Goal: Check status: Check status

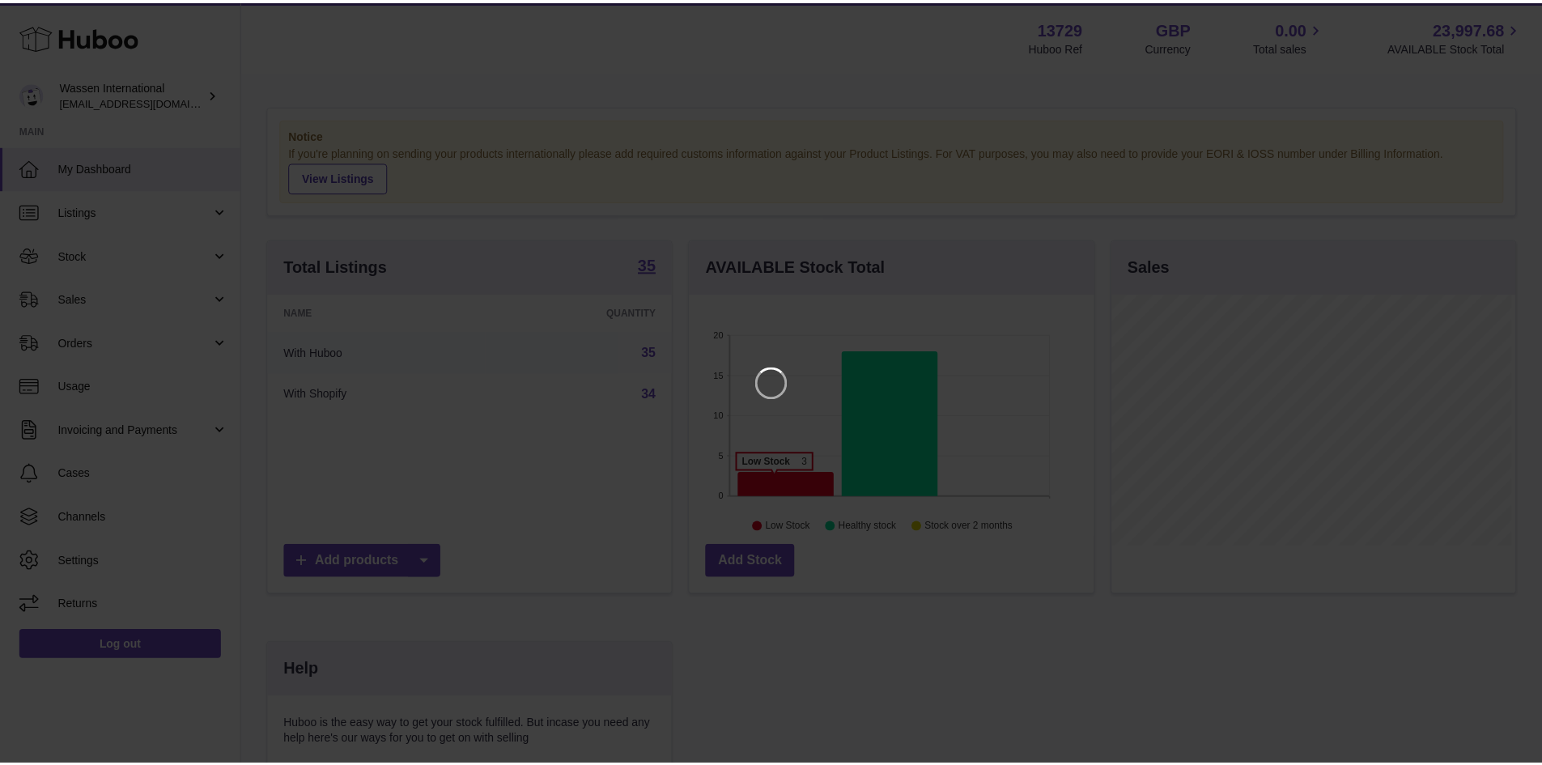
scroll to position [253, 408]
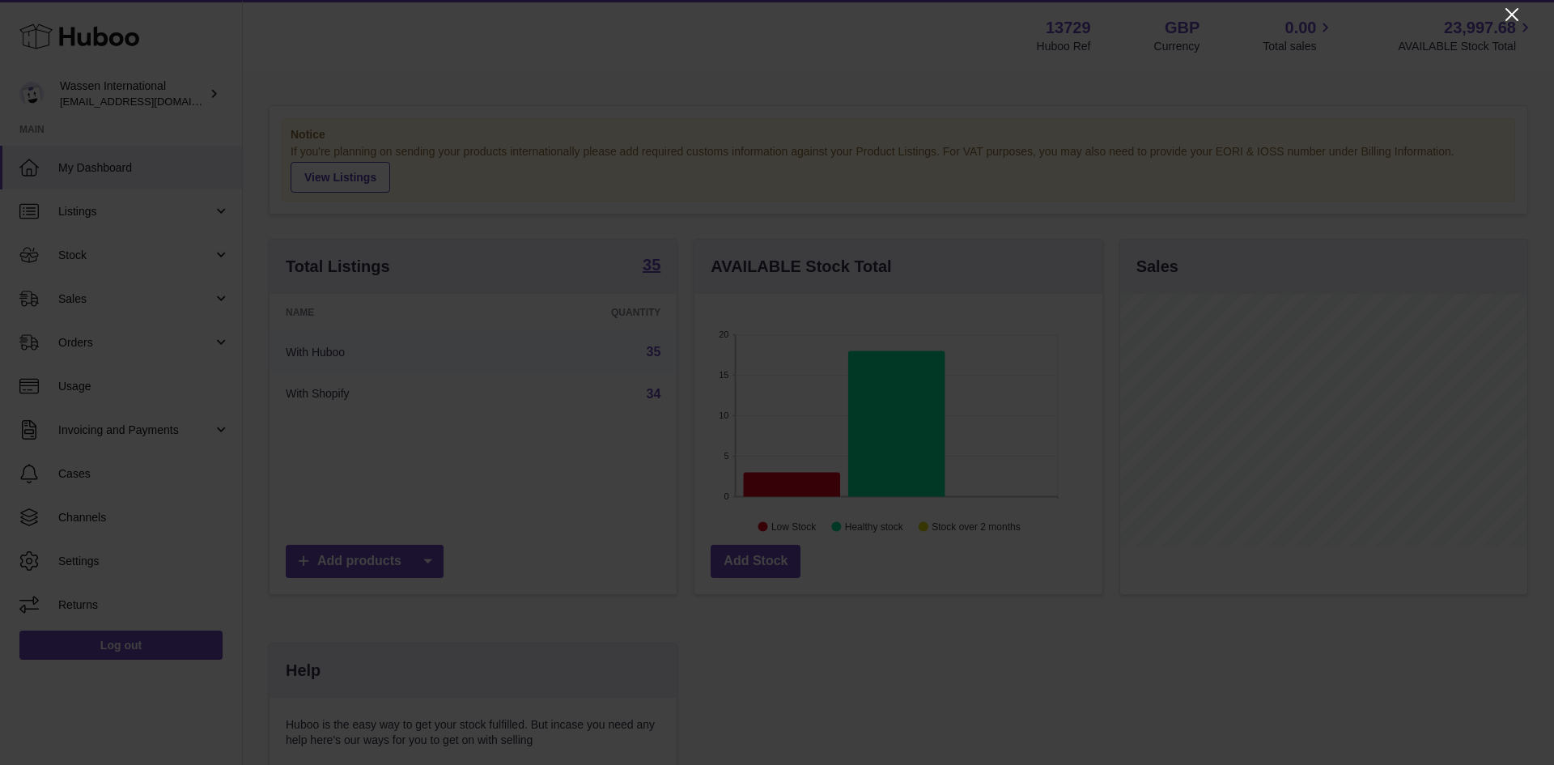
click at [1513, 10] on icon "Close" at bounding box center [1511, 14] width 19 height 19
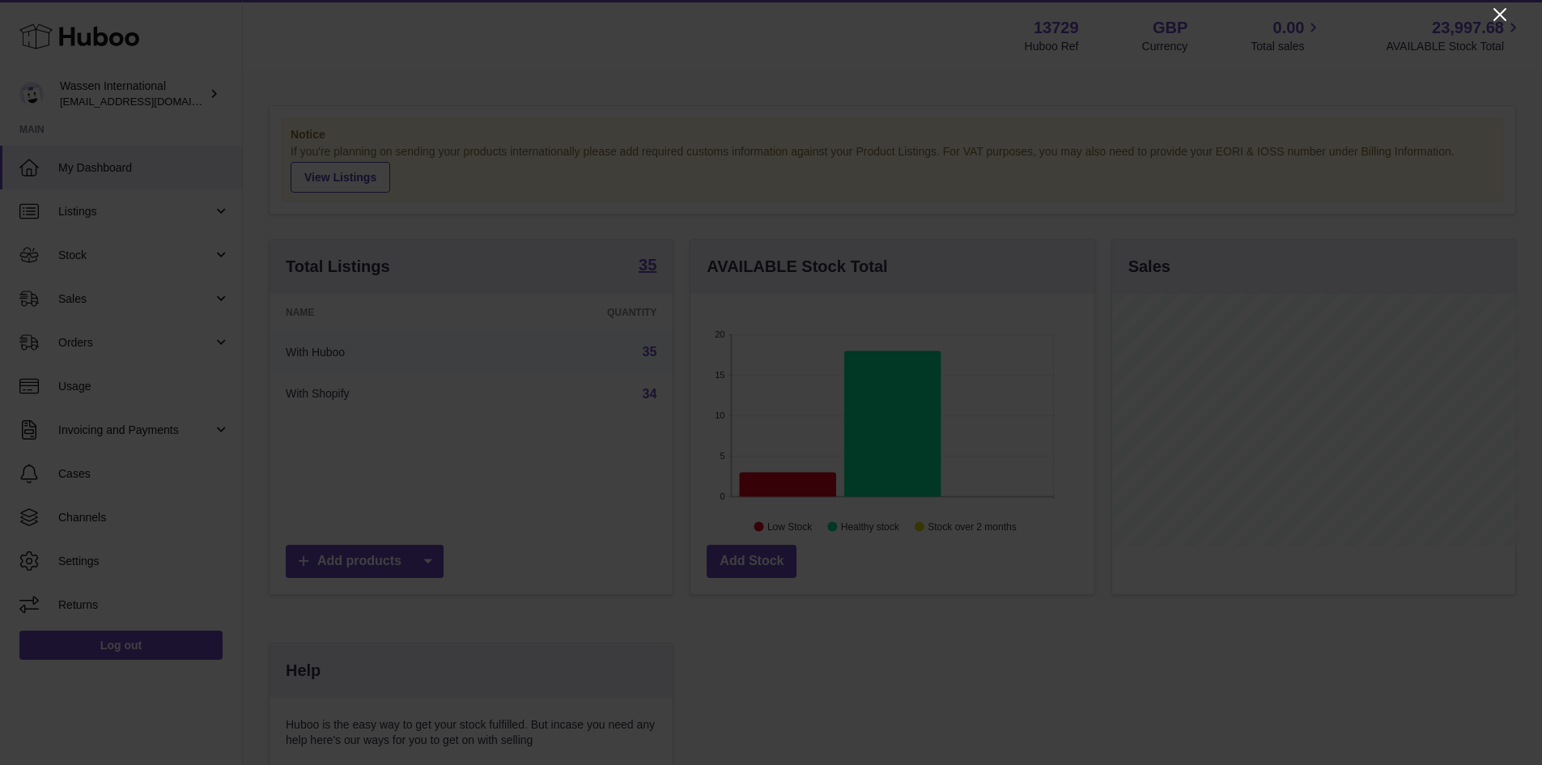
scroll to position [809095, 808944]
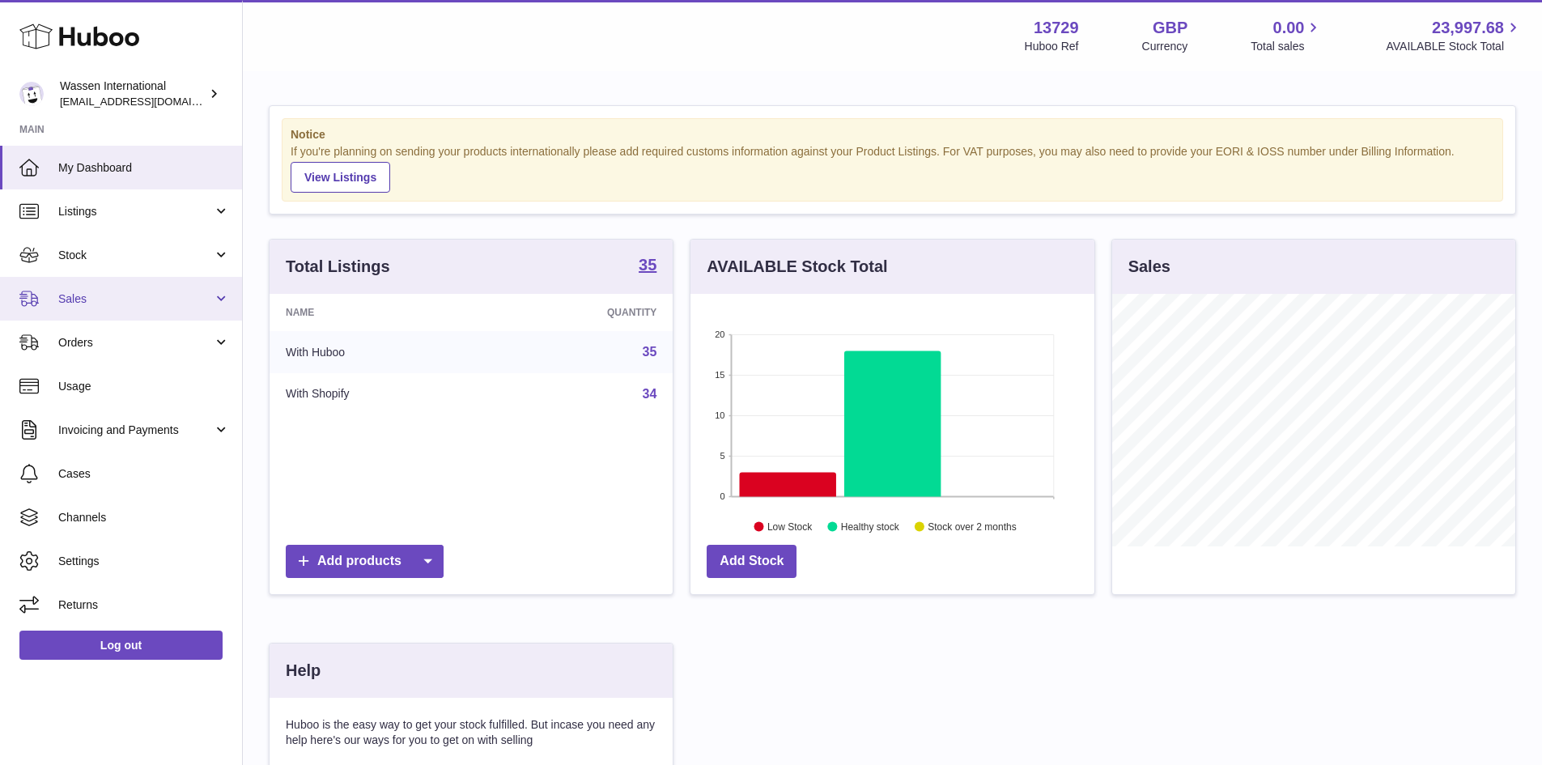
click at [138, 293] on span "Sales" at bounding box center [135, 298] width 155 height 15
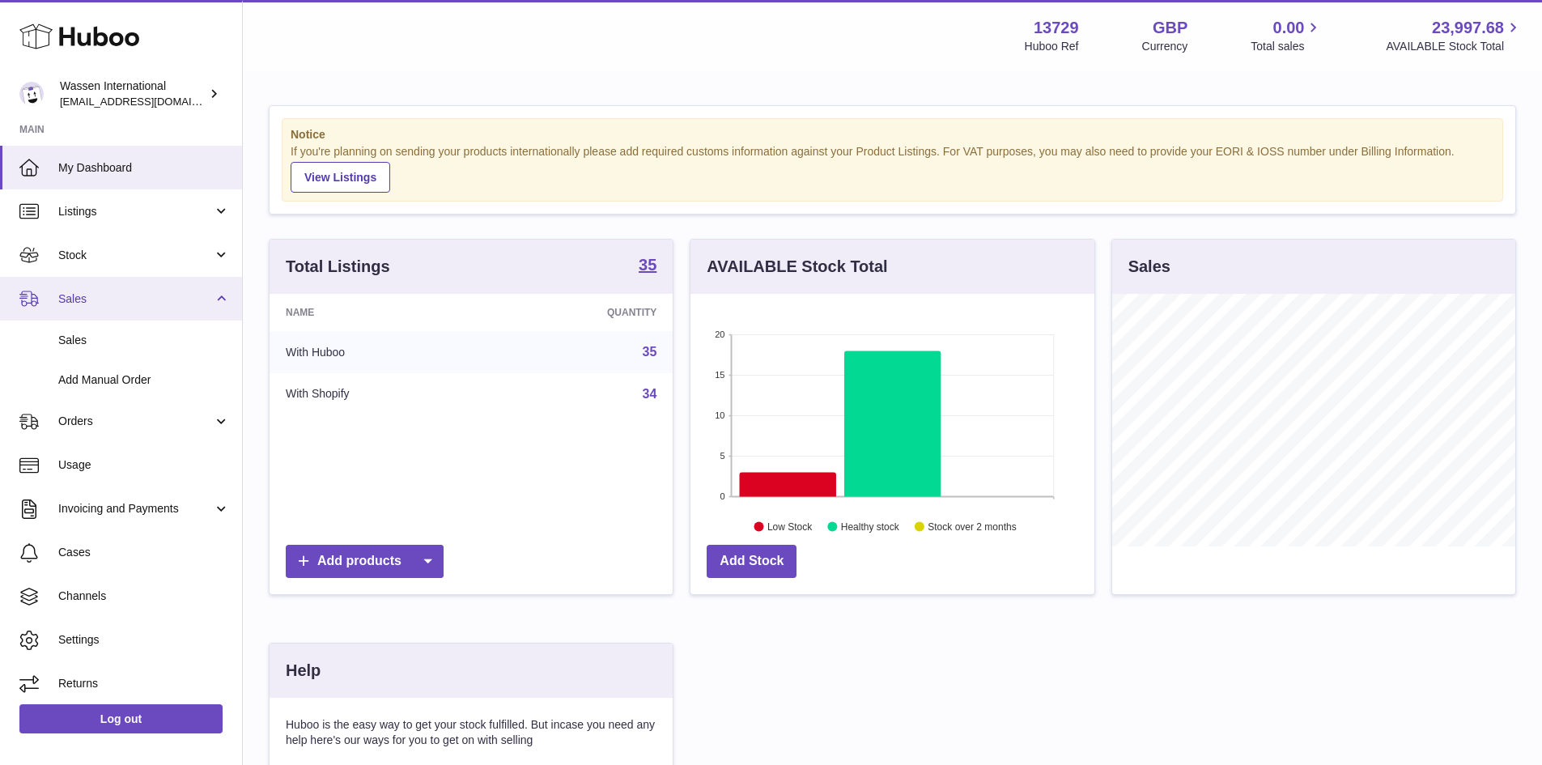
click at [157, 300] on span "Sales" at bounding box center [135, 298] width 155 height 15
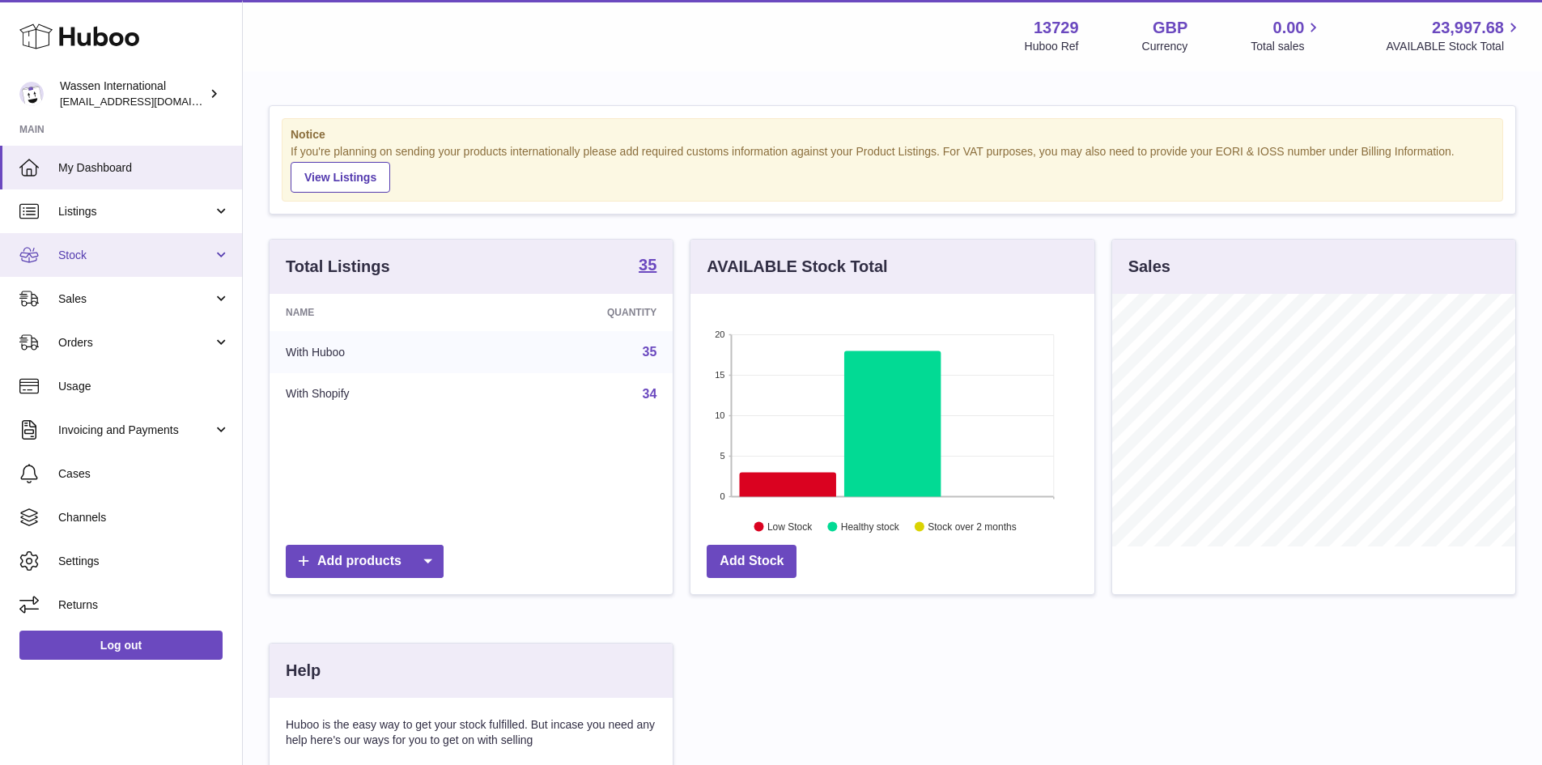
click at [167, 259] on span "Stock" at bounding box center [135, 255] width 155 height 15
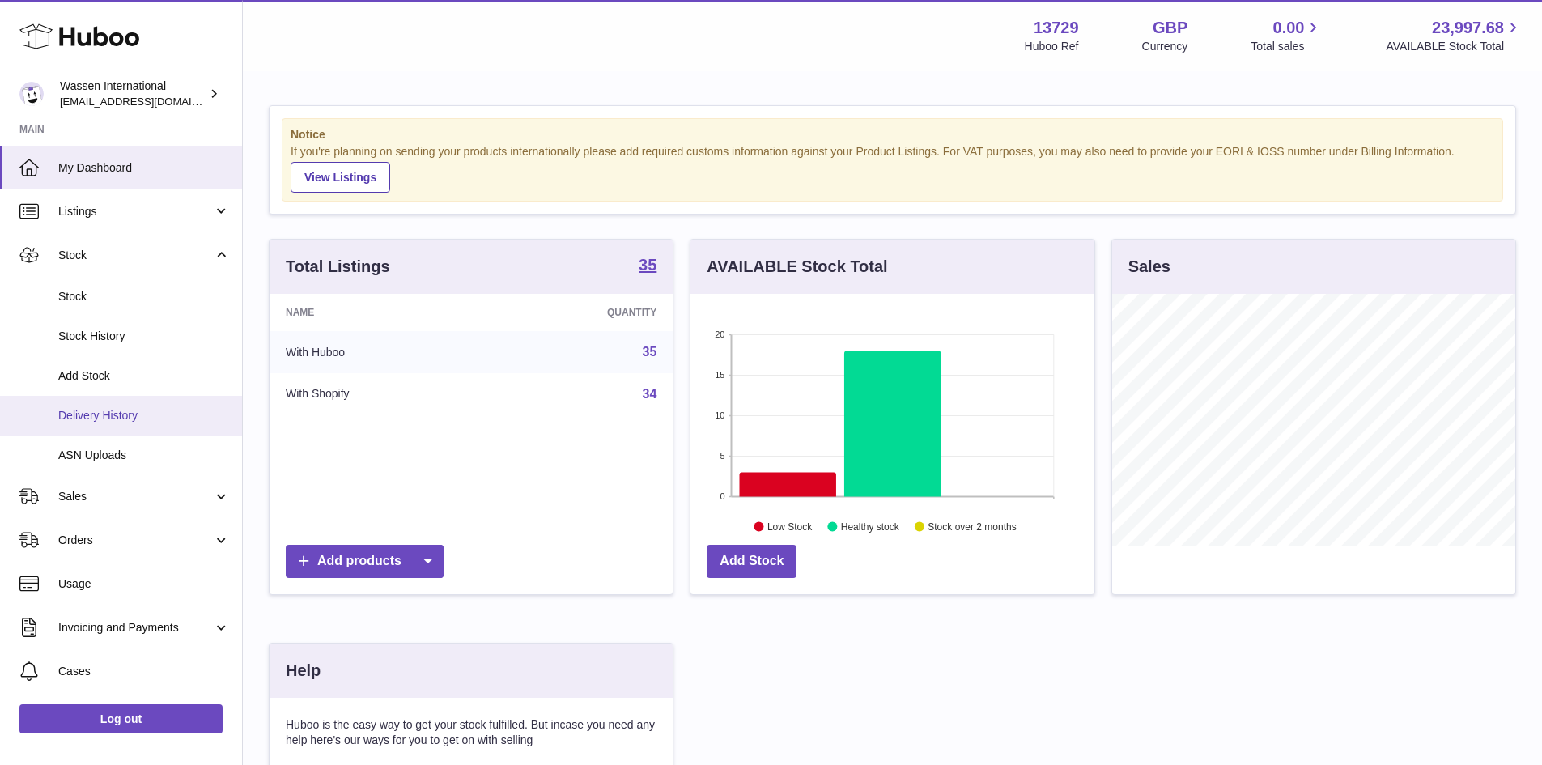
click at [122, 411] on span "Delivery History" at bounding box center [144, 415] width 172 height 15
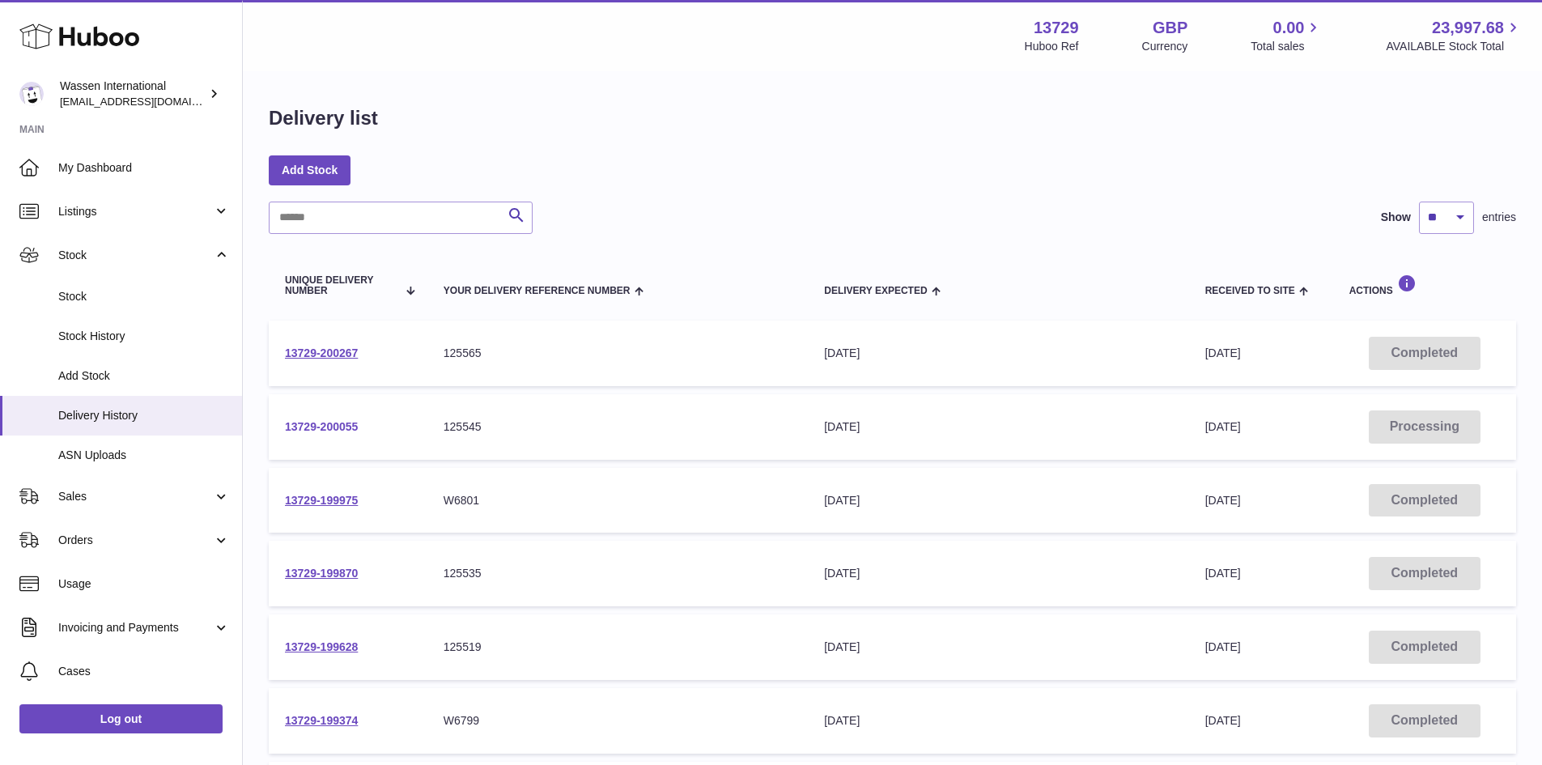
click at [354, 427] on link "13729-200055" at bounding box center [321, 426] width 73 height 13
click at [323, 353] on link "13729-200267" at bounding box center [321, 352] width 73 height 13
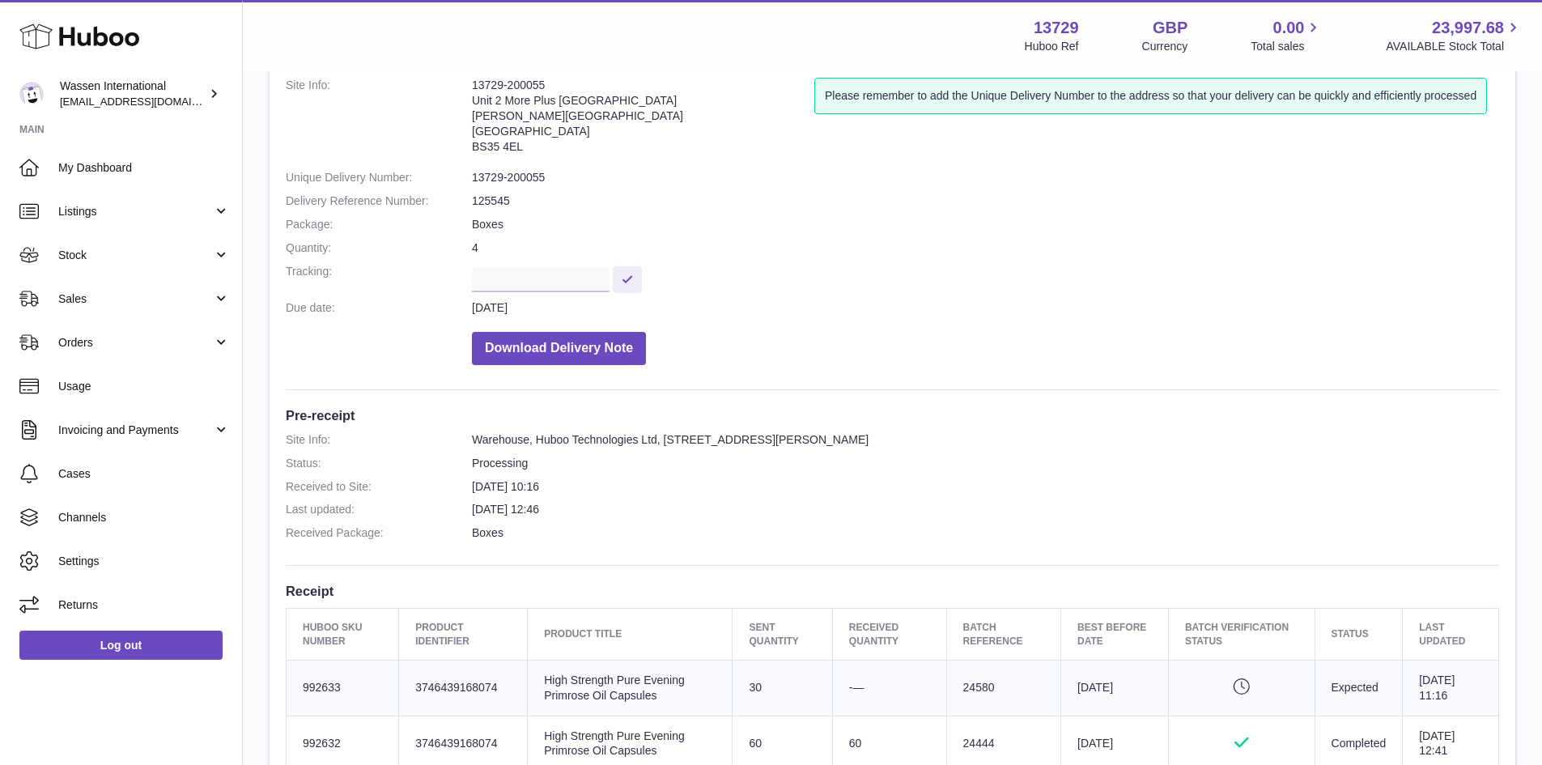
scroll to position [81, 0]
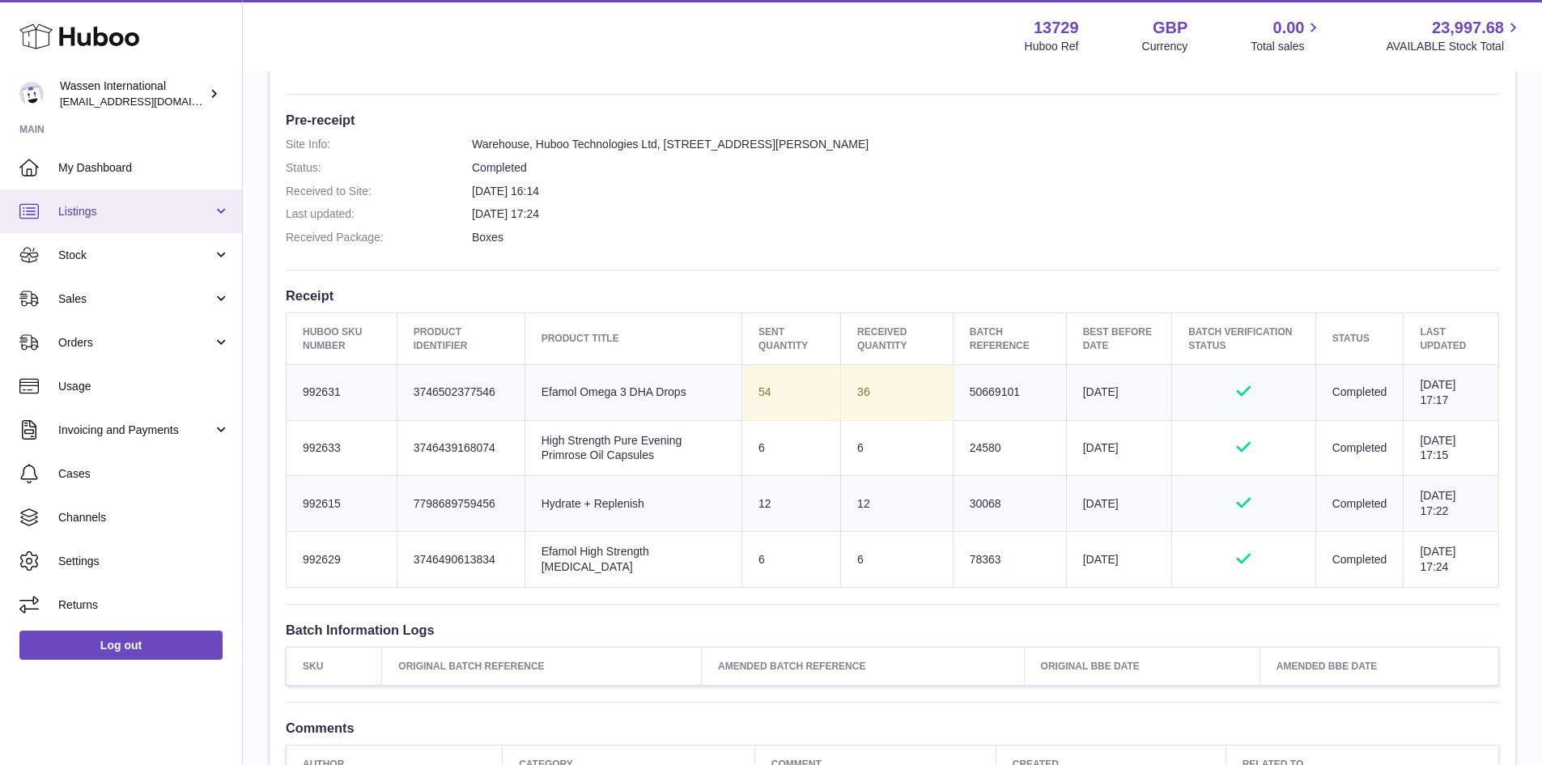
scroll to position [377, 0]
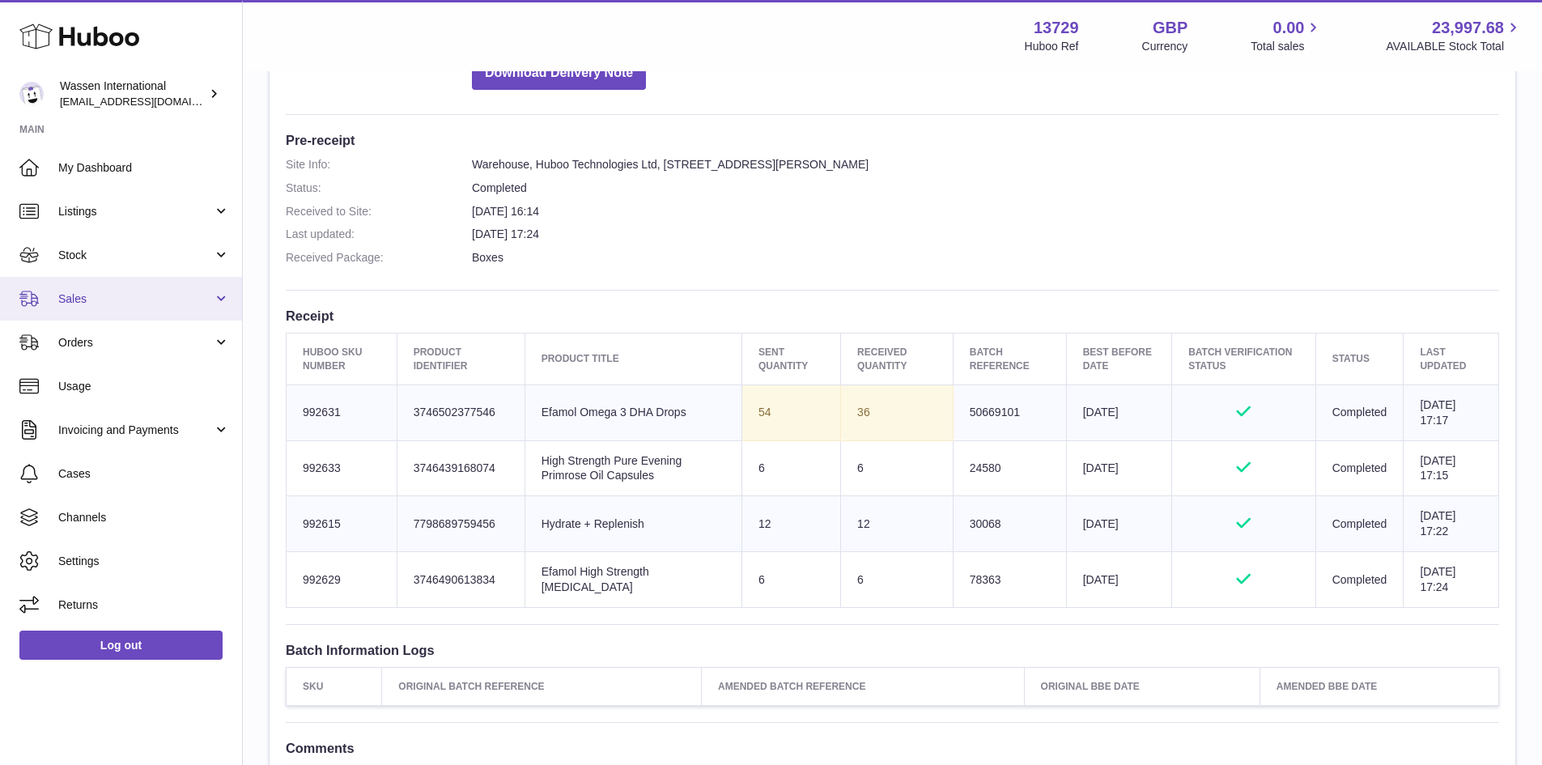
click at [177, 289] on link "Sales" at bounding box center [121, 299] width 242 height 44
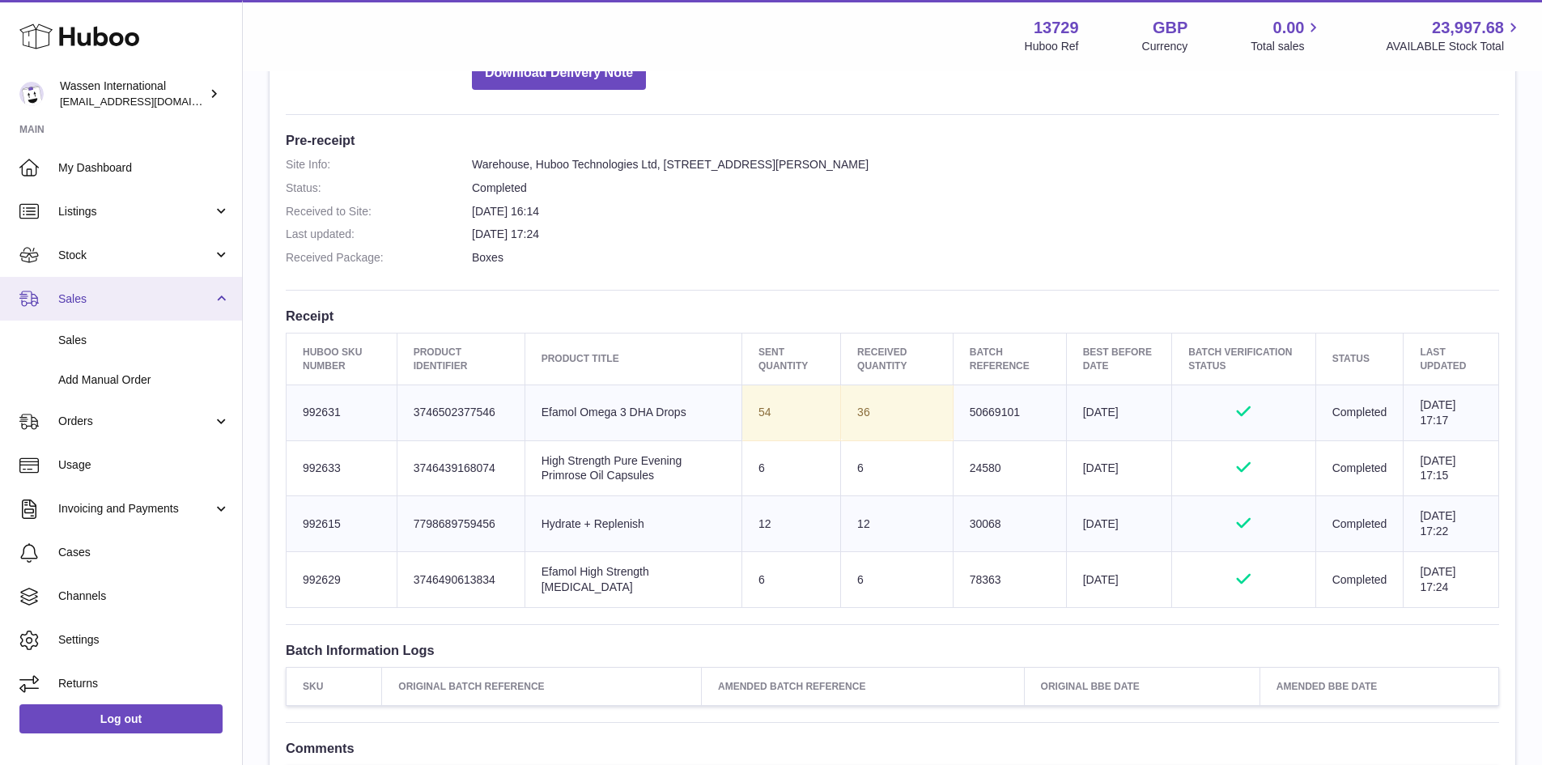
click at [167, 293] on span "Sales" at bounding box center [135, 298] width 155 height 15
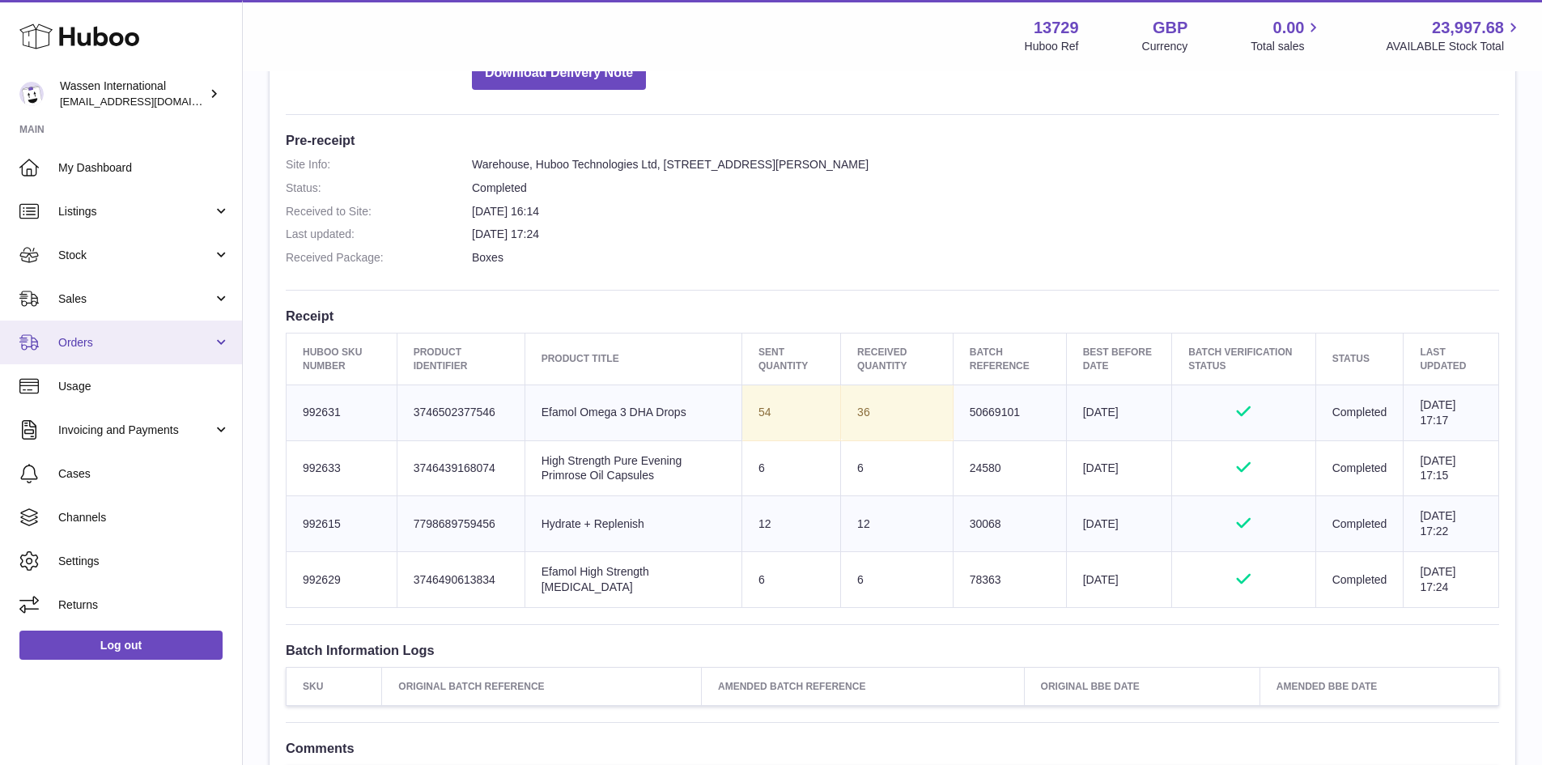
click at [137, 342] on span "Orders" at bounding box center [135, 342] width 155 height 15
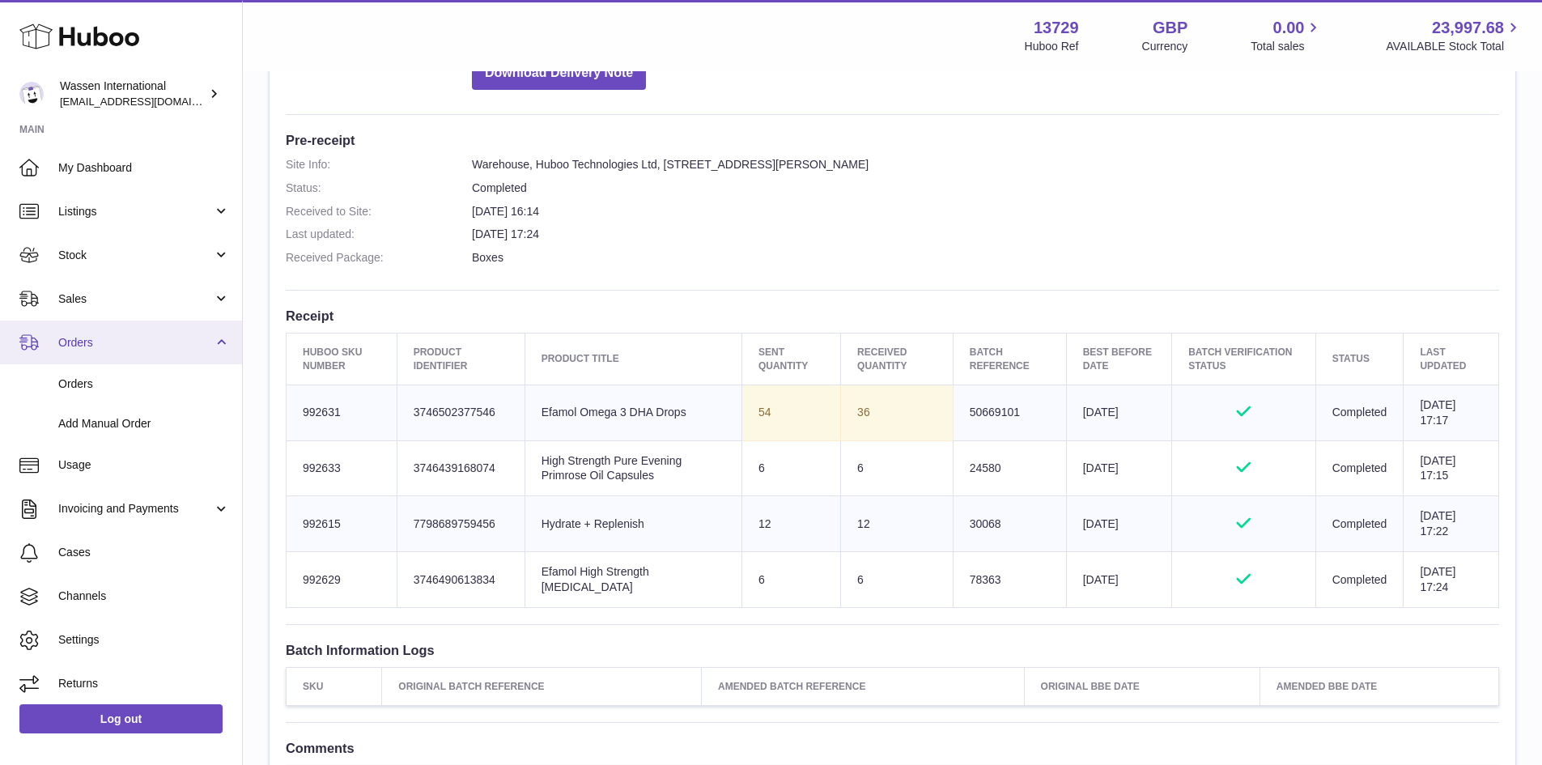
click at [137, 342] on span "Orders" at bounding box center [135, 342] width 155 height 15
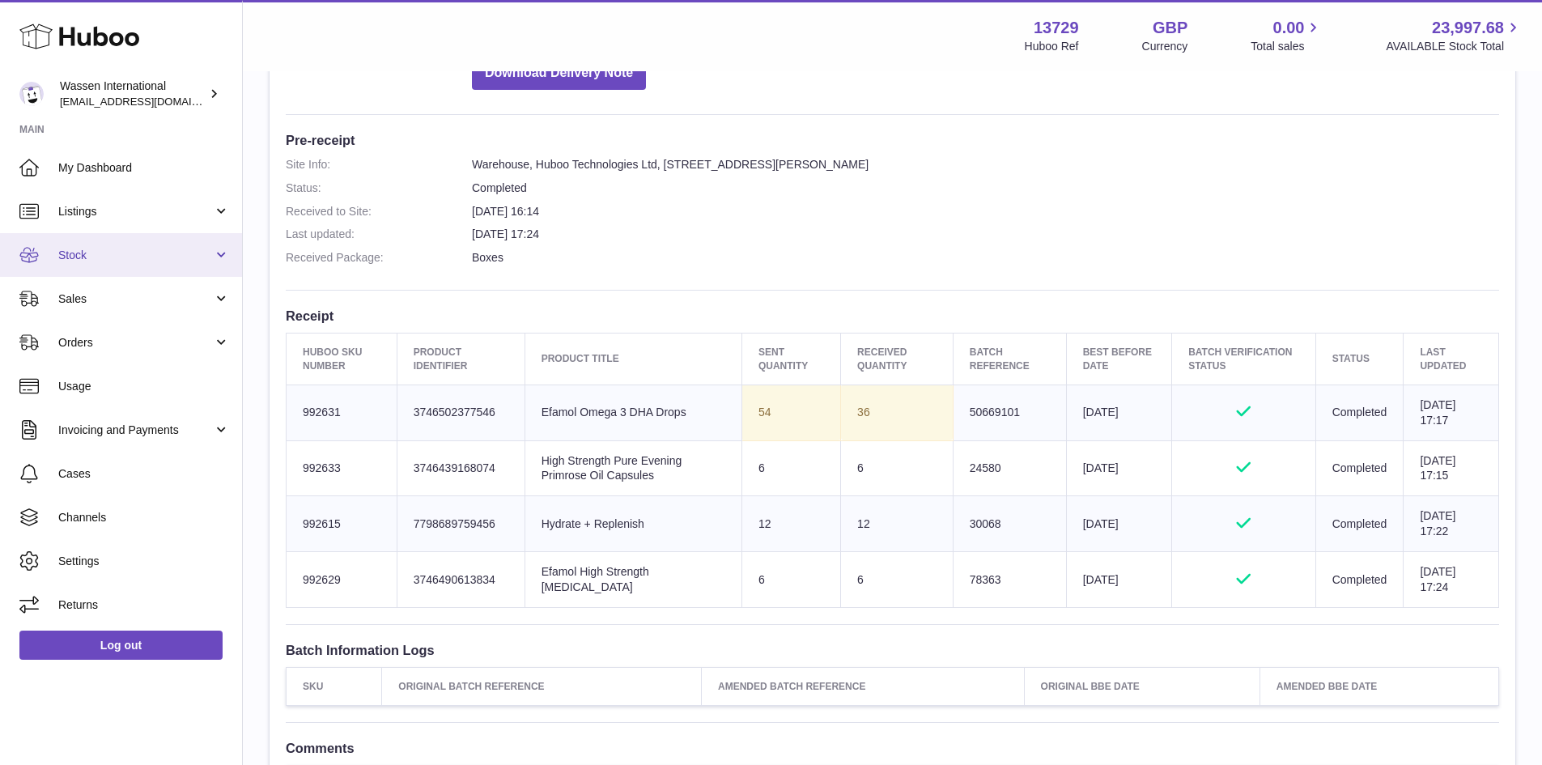
click at [174, 244] on link "Stock" at bounding box center [121, 255] width 242 height 44
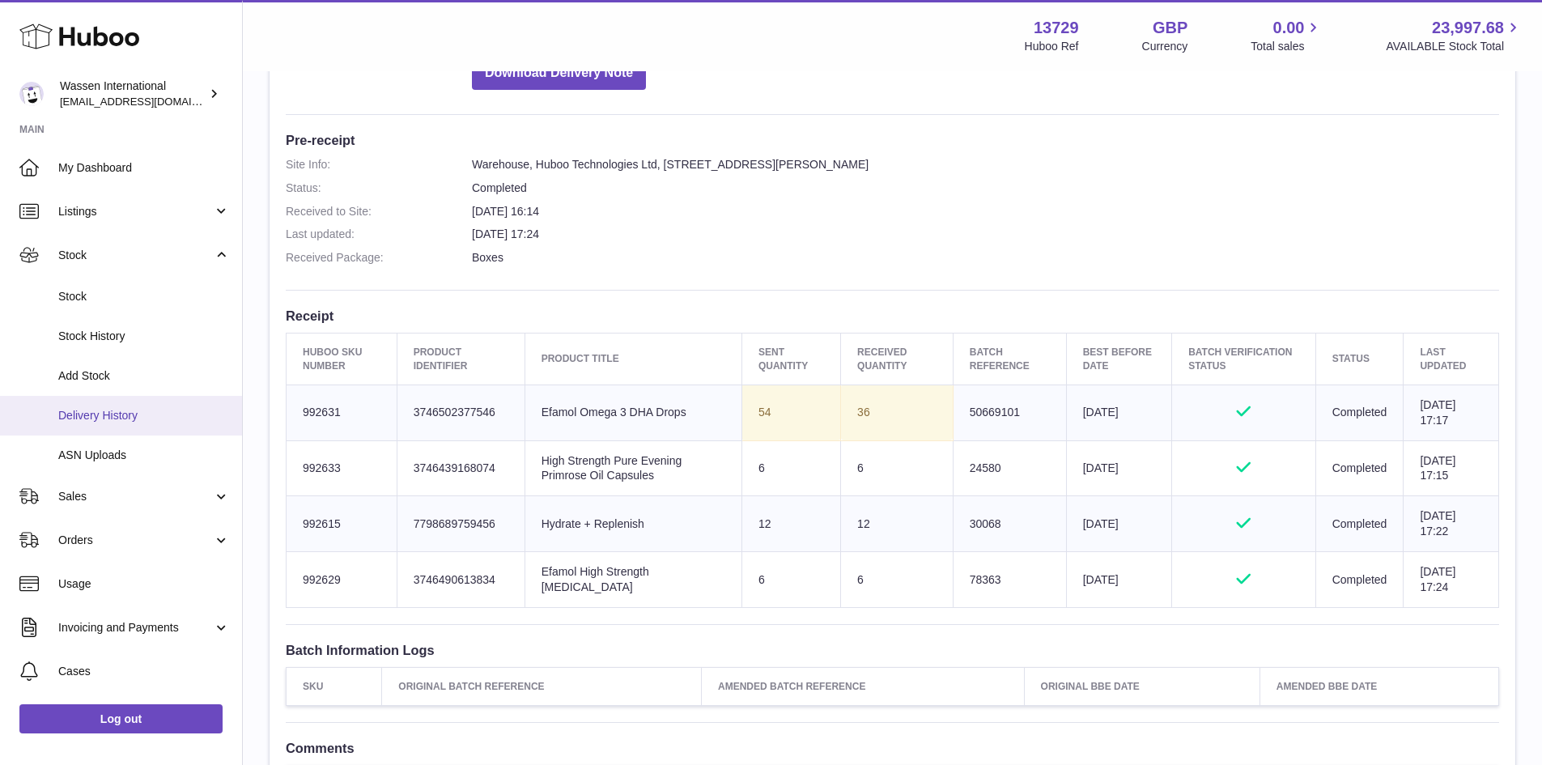
click at [125, 411] on span "Delivery History" at bounding box center [144, 415] width 172 height 15
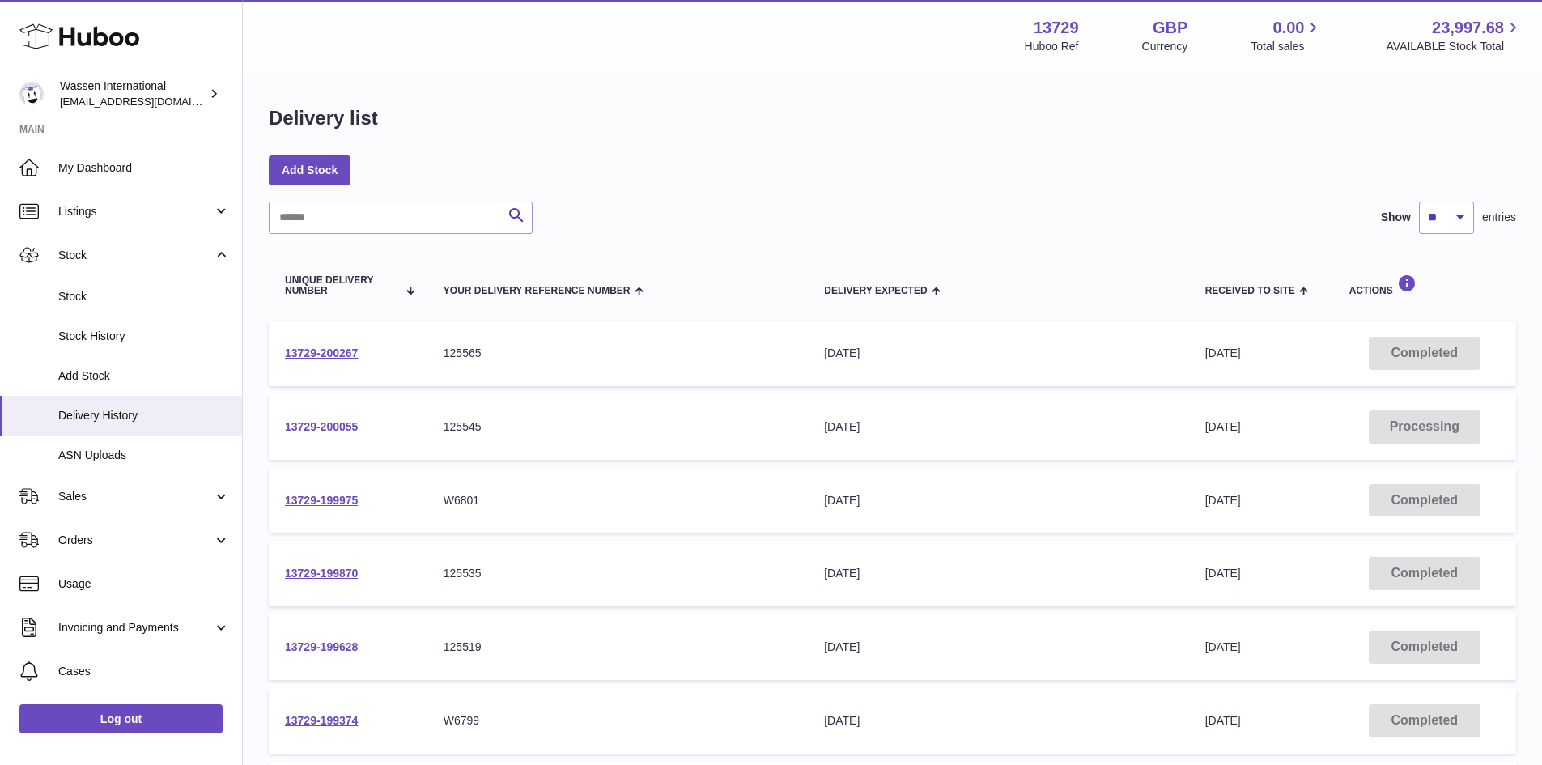
click at [304, 430] on link "13729-200055" at bounding box center [321, 426] width 73 height 13
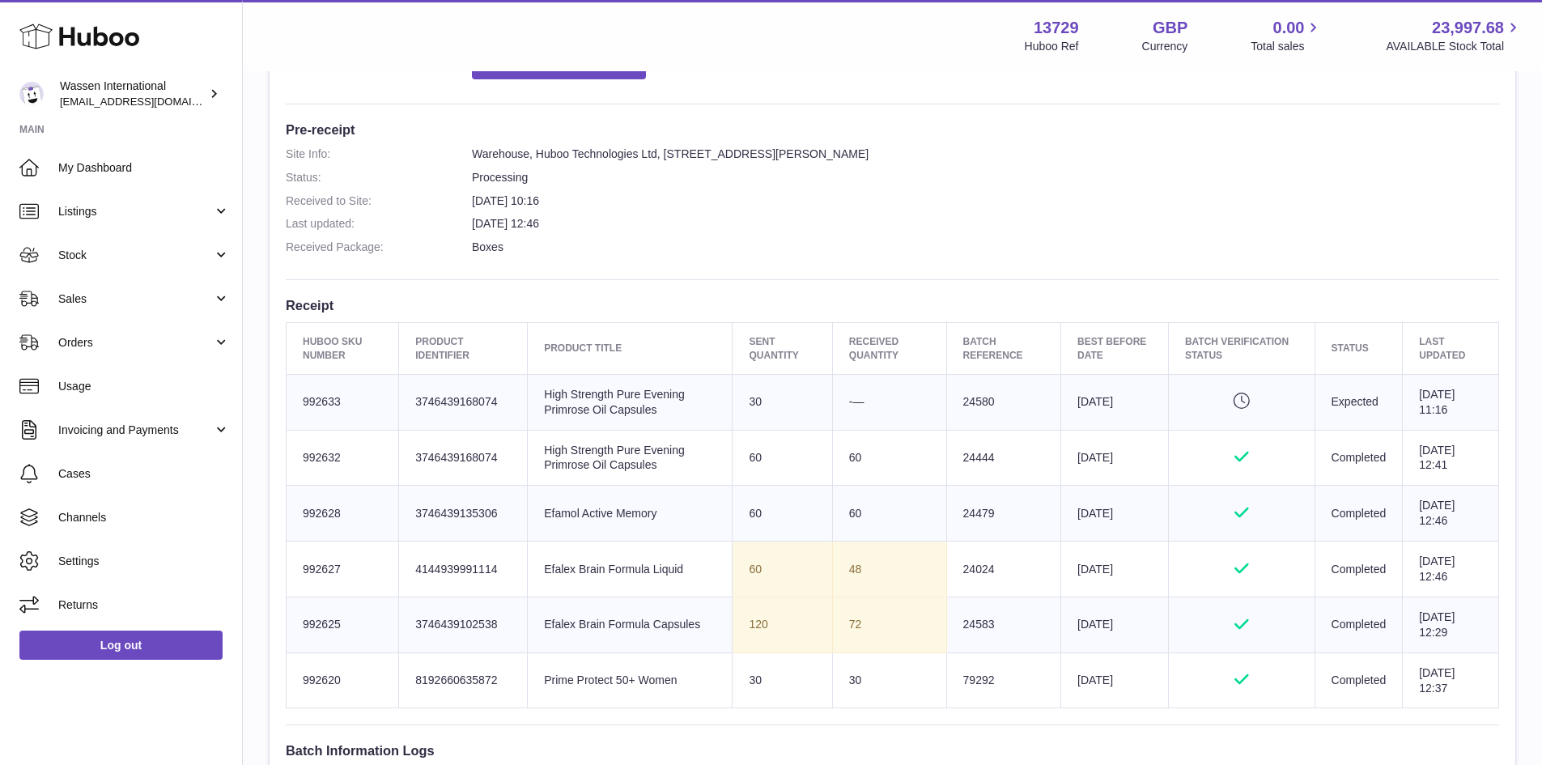
scroll to position [486, 0]
